Goal: Task Accomplishment & Management: Manage account settings

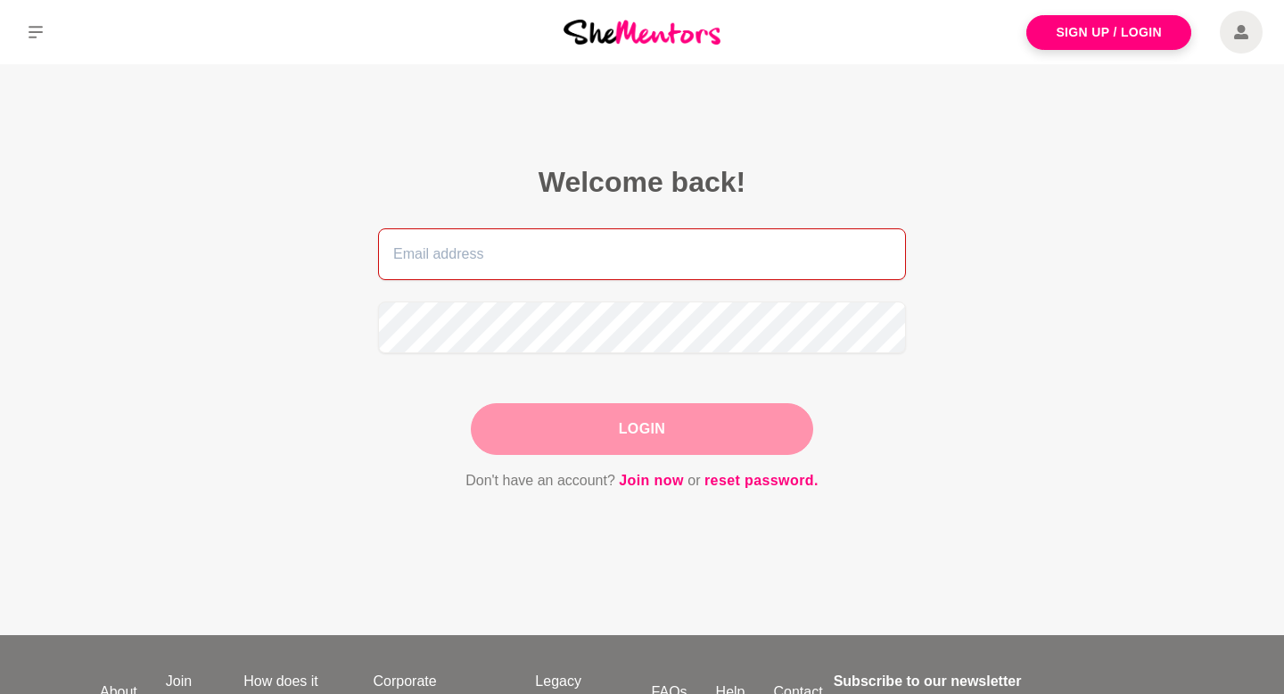
type input "emailjoanmurphy@gmail.com"
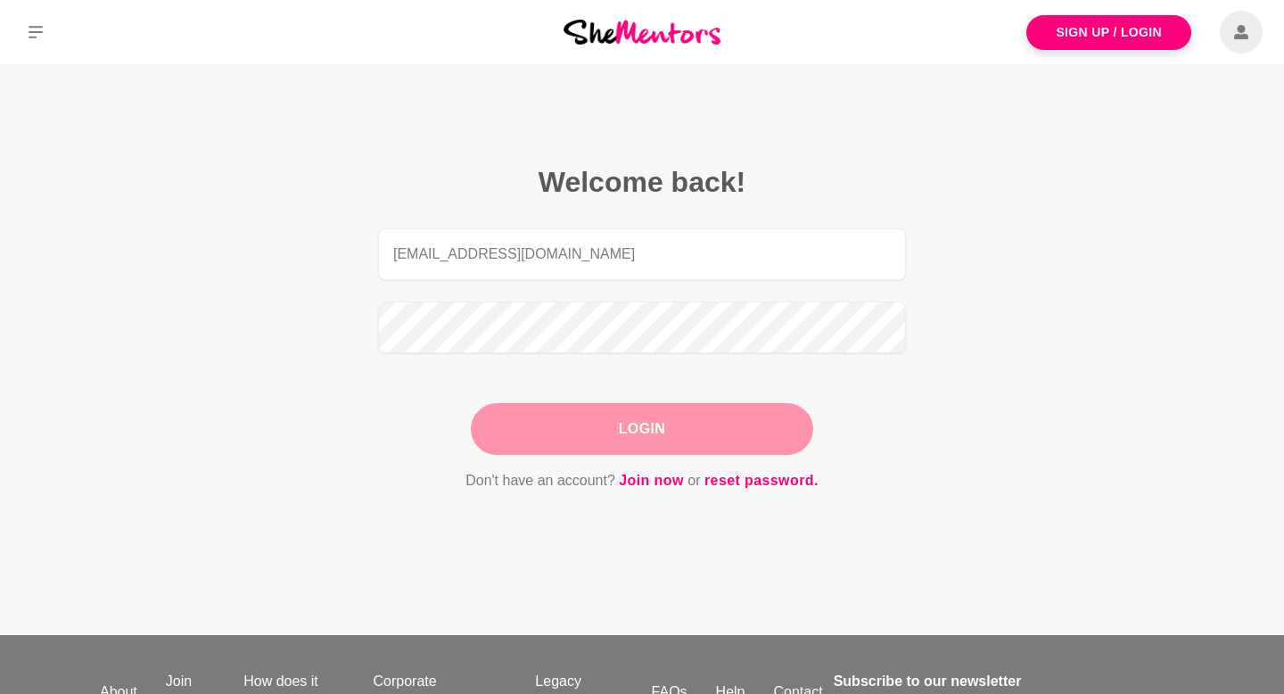
click at [729, 430] on div "Login" at bounding box center [642, 429] width 342 height 52
click at [662, 436] on button "Login" at bounding box center [642, 429] width 342 height 52
